Goal: Find specific page/section: Find specific page/section

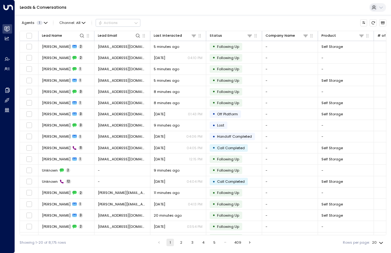
click at [115, 27] on div "Agents 1 Channel: All Actions" at bounding box center [80, 22] width 121 height 11
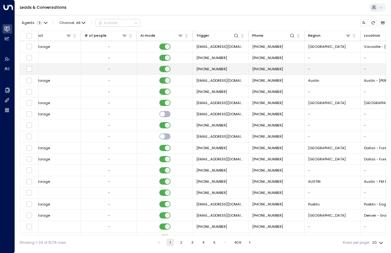
scroll to position [0, 326]
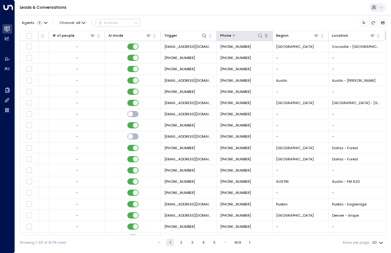
click at [257, 36] on icon at bounding box center [259, 35] width 5 height 5
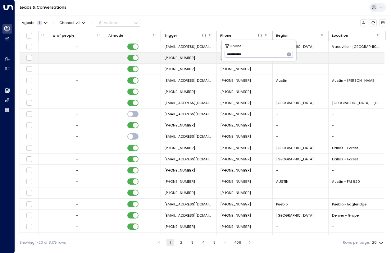
type input "**********"
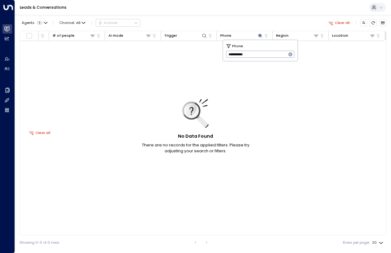
scroll to position [0, 325]
drag, startPoint x: 217, startPoint y: 52, endPoint x: 180, endPoint y: 51, distance: 37.2
click at [180, 51] on body "**********" at bounding box center [195, 124] width 391 height 249
click at [134, 53] on div "No Data Found There are no records for the applied filters. Please try adjustin…" at bounding box center [39, 132] width 689 height 183
click at [263, 36] on button "button" at bounding box center [266, 36] width 6 height 6
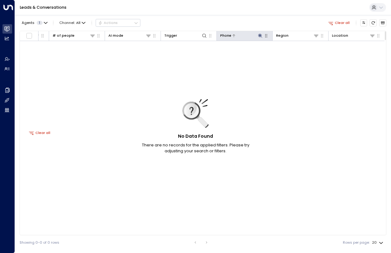
click at [259, 37] on icon at bounding box center [259, 35] width 5 height 5
click at [267, 36] on icon "button" at bounding box center [265, 35] width 5 height 5
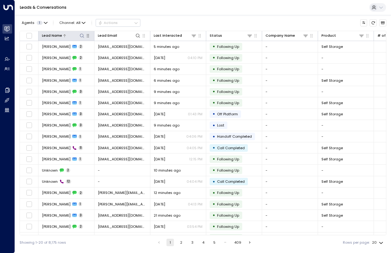
click at [81, 36] on icon at bounding box center [81, 35] width 5 height 5
type input "*"
type input "*********"
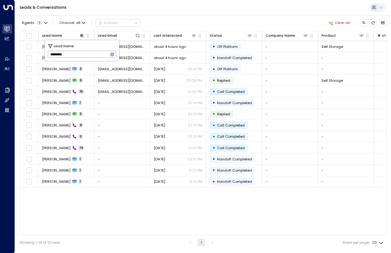
click at [207, 25] on div "Agents 1 Channel: All Actions Clear all" at bounding box center [203, 22] width 366 height 11
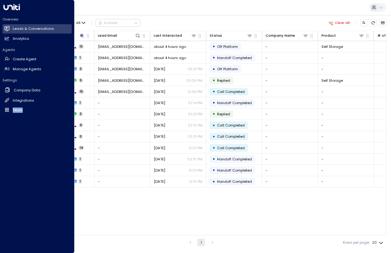
drag, startPoint x: 7, startPoint y: 200, endPoint x: 1, endPoint y: 200, distance: 6.2
click at [5, 200] on div "Overview Leads & Conversations Leads & Conversations Analytics Analytics Agents…" at bounding box center [37, 126] width 74 height 253
